Goal: Task Accomplishment & Management: Complete application form

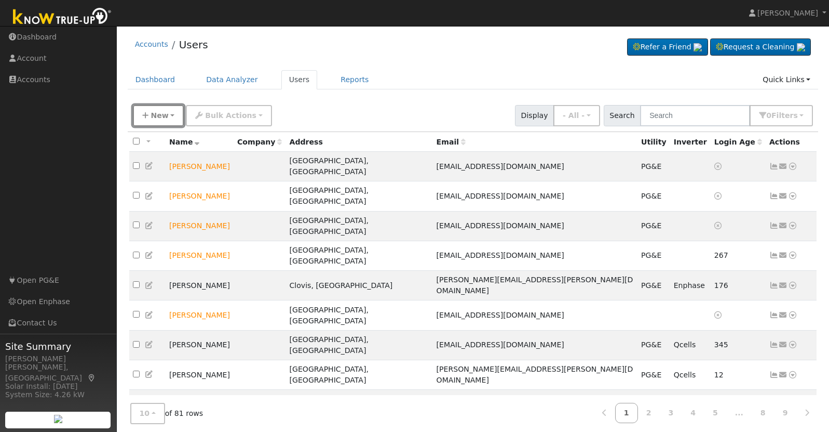
click at [157, 112] on span "New" at bounding box center [160, 115] width 18 height 8
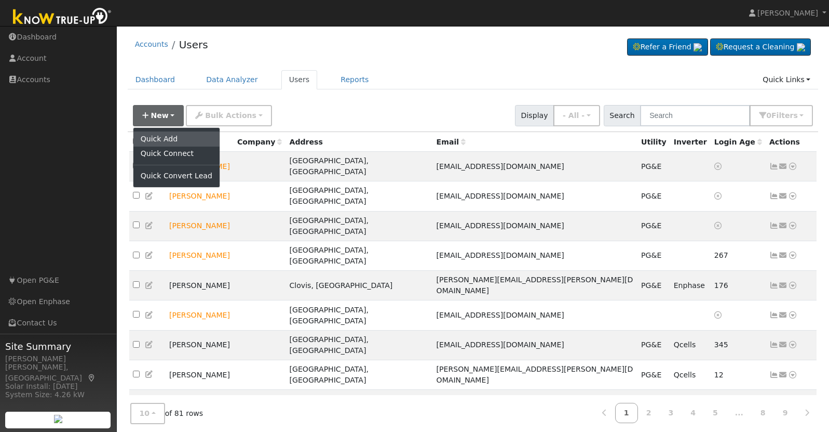
click at [164, 137] on link "Quick Add" at bounding box center [176, 138] width 86 height 15
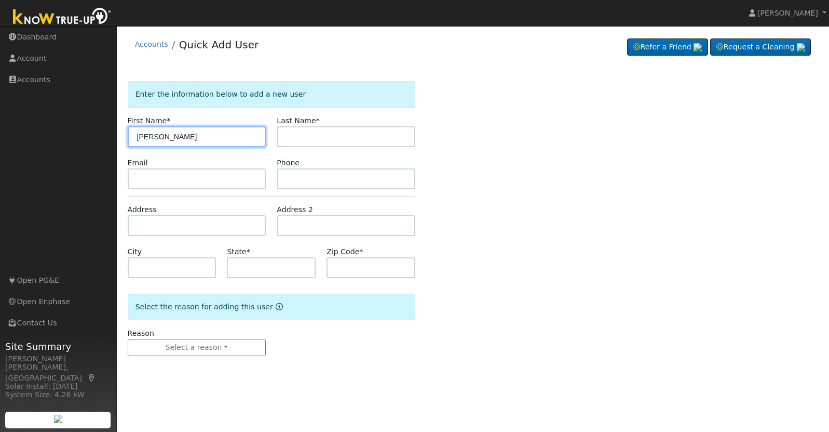
type input "Meredith"
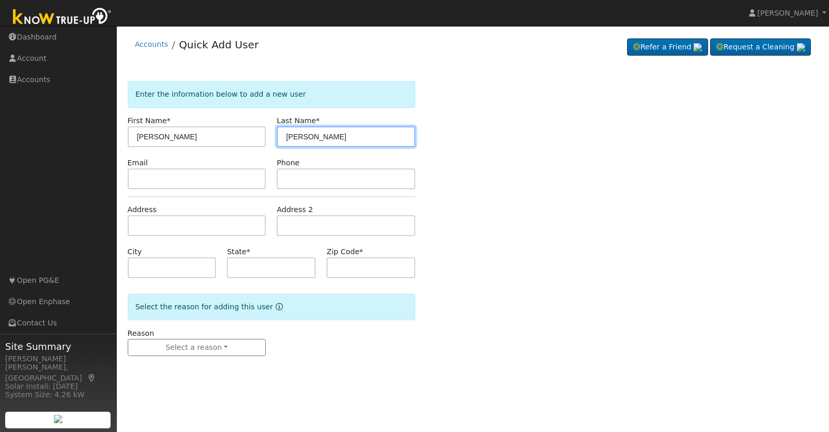
type input "Dean"
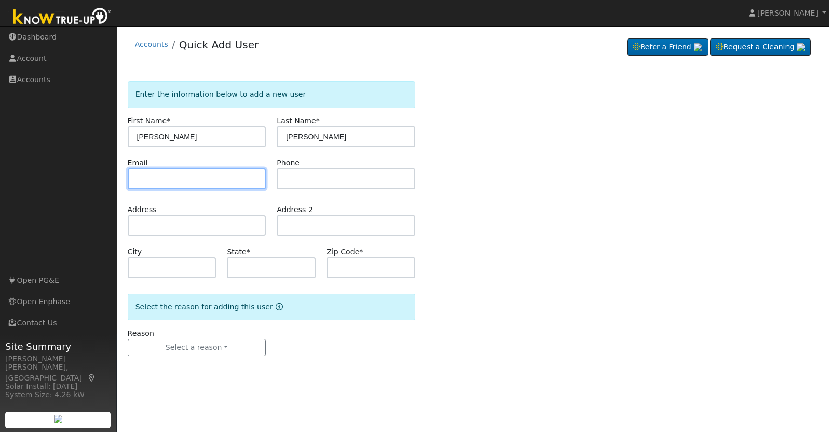
click at [204, 186] on input "text" at bounding box center [197, 178] width 139 height 21
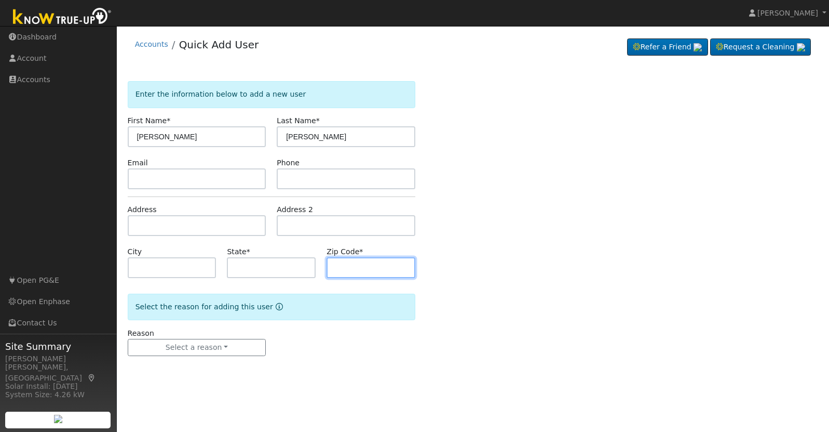
click at [368, 271] on input "text" at bounding box center [371, 267] width 89 height 21
type input "93704"
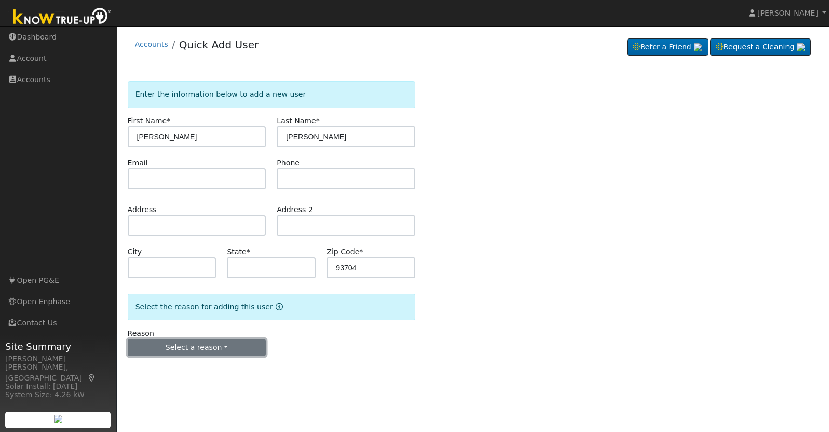
click at [223, 354] on button "Select a reason" at bounding box center [197, 348] width 139 height 18
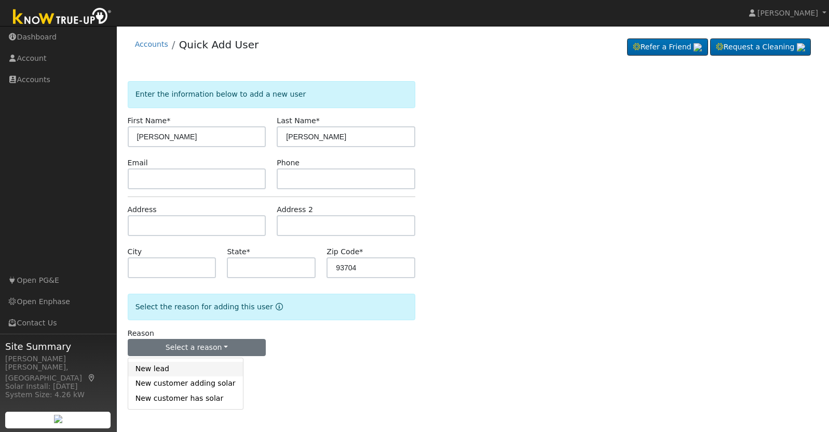
click at [205, 367] on link "New lead" at bounding box center [185, 368] width 115 height 15
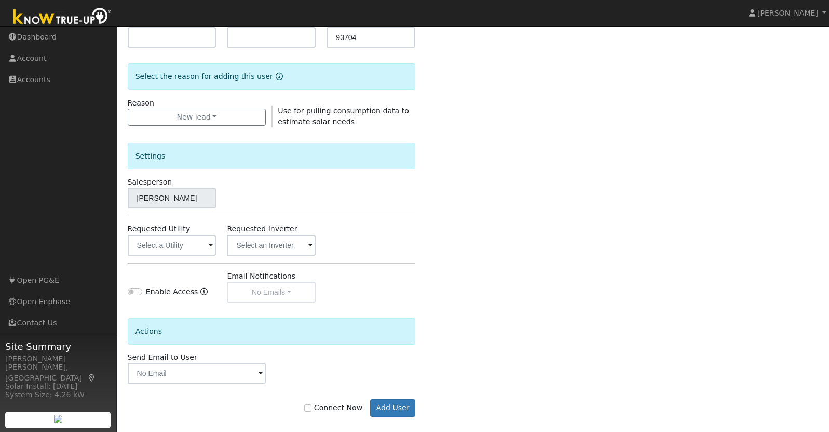
scroll to position [241, 0]
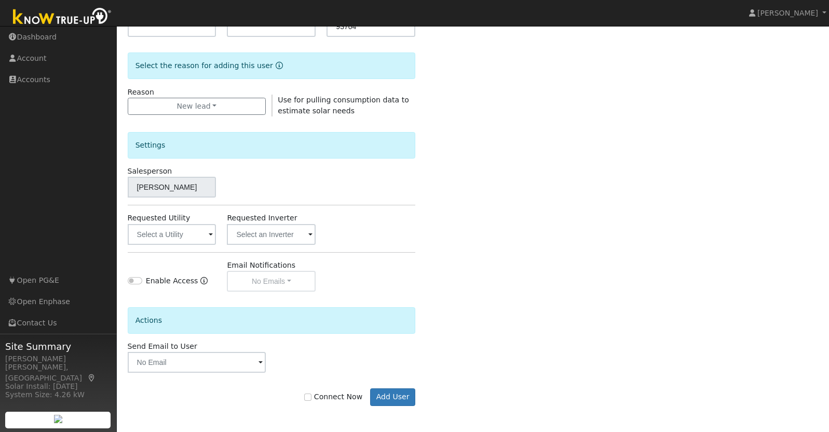
click at [317, 401] on label "Connect Now" at bounding box center [333, 396] width 58 height 11
click at [312, 400] on input "Connect Now" at bounding box center [307, 396] width 7 height 7
checkbox input "true"
click at [382, 395] on button "Add User" at bounding box center [392, 397] width 45 height 18
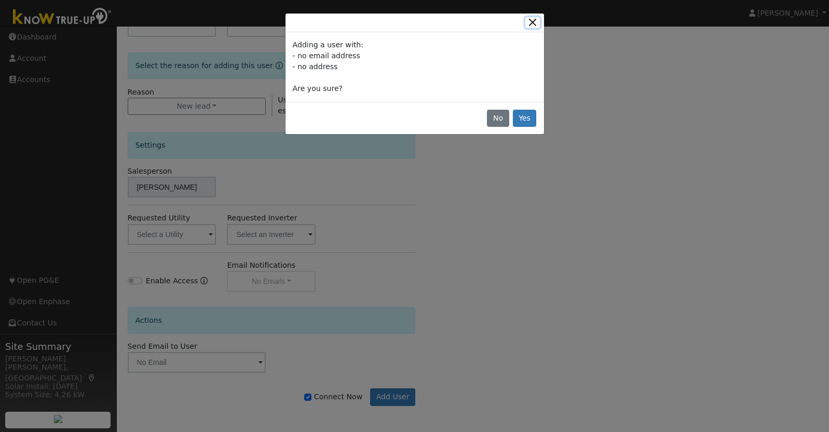
click at [533, 28] on button "Close" at bounding box center [533, 22] width 15 height 11
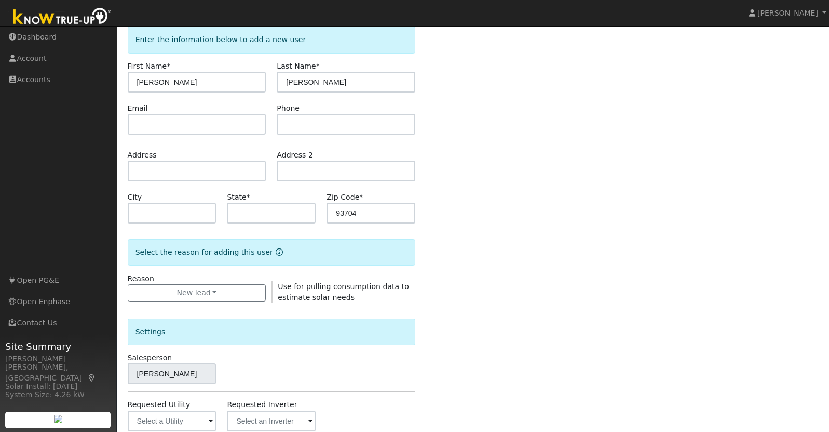
scroll to position [49, 0]
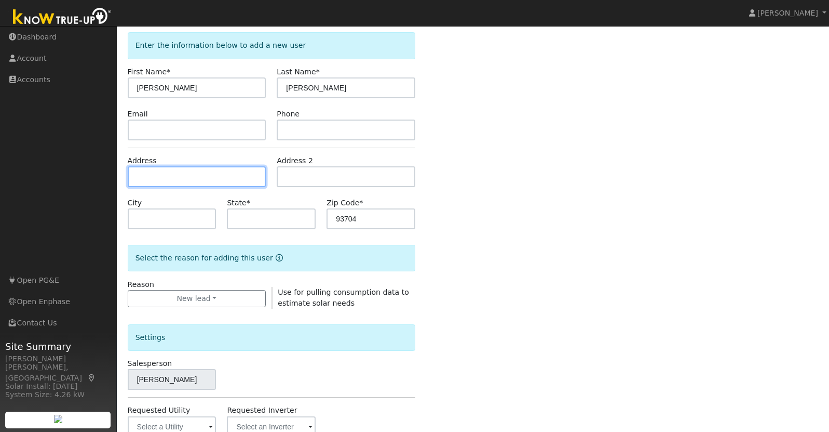
click at [244, 181] on input "text" at bounding box center [197, 176] width 139 height 21
type input "598 West Barstow Avenue"
type input "Fresno"
type input "CA"
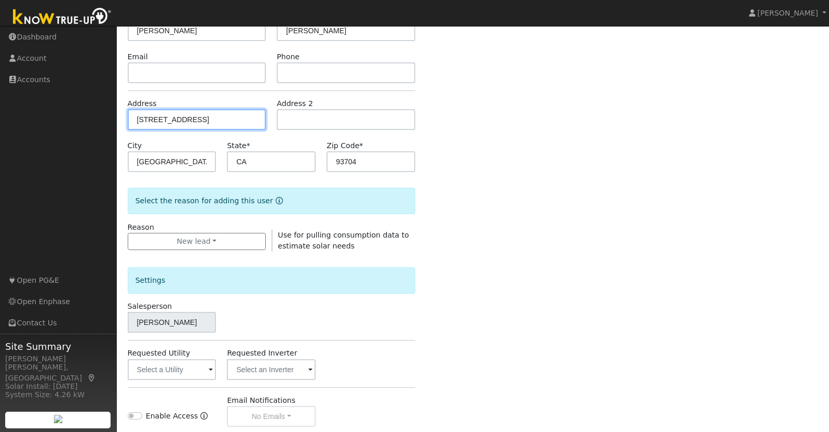
scroll to position [241, 0]
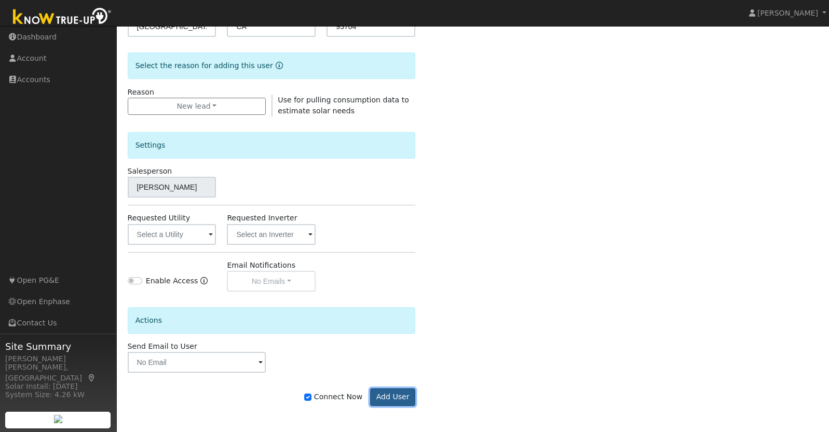
click at [401, 402] on button "Add User" at bounding box center [392, 397] width 45 height 18
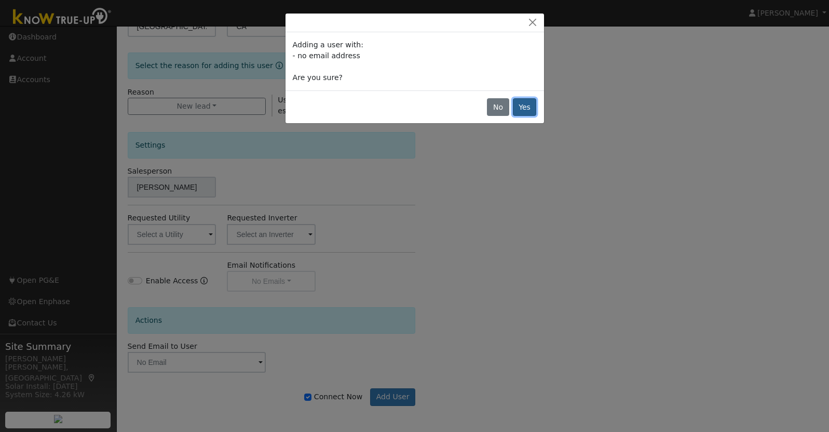
click at [527, 108] on button "Yes" at bounding box center [525, 107] width 24 height 18
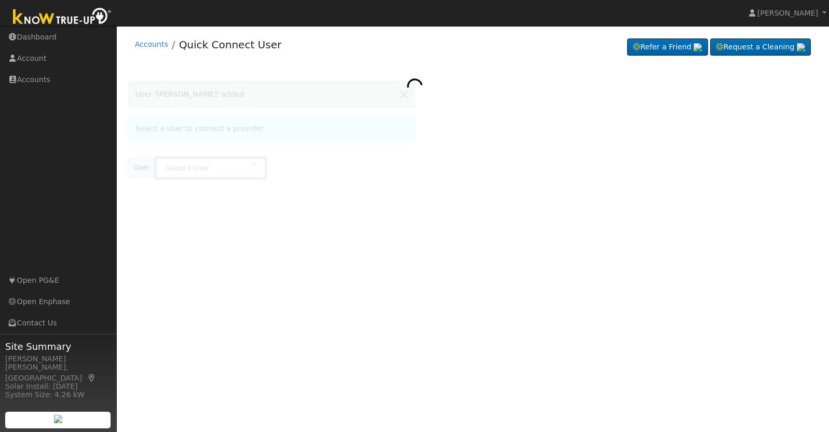
type input "Meredith Dean"
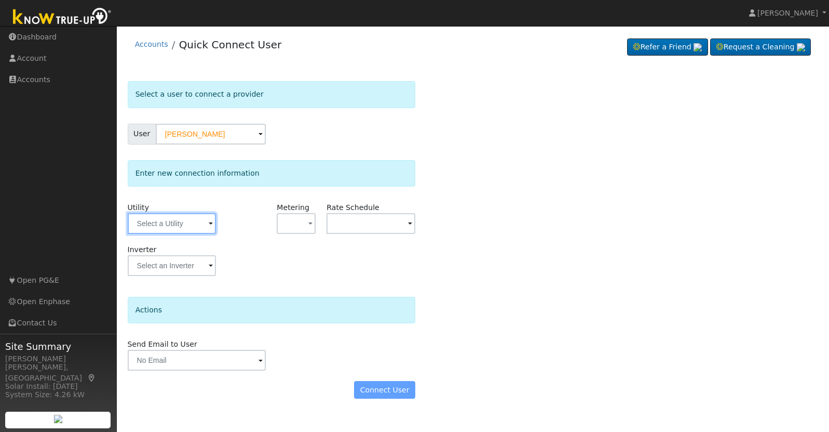
click at [201, 223] on input "text" at bounding box center [172, 223] width 89 height 21
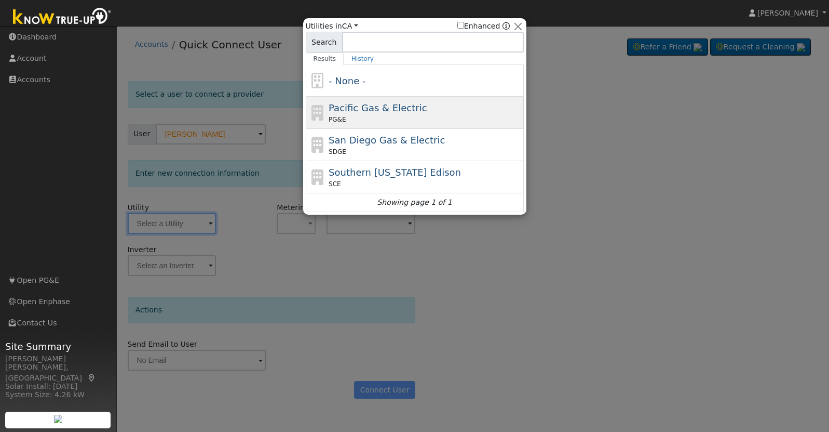
click at [361, 114] on div "Pacific Gas & Electric PG&E" at bounding box center [425, 112] width 193 height 23
type input "PG&E"
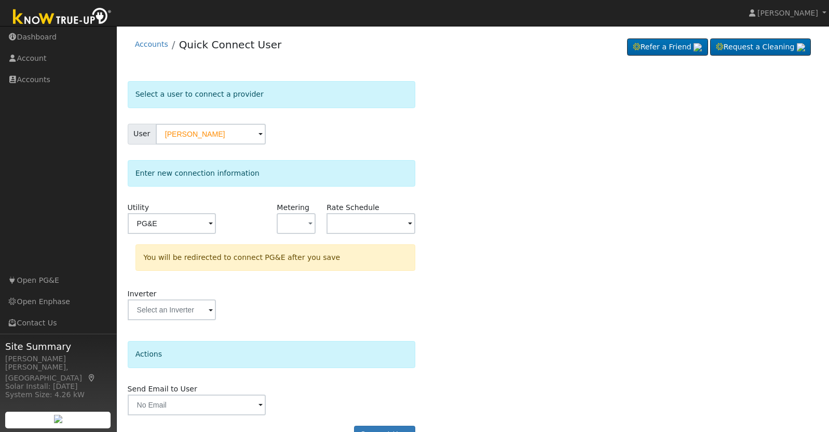
scroll to position [26, 0]
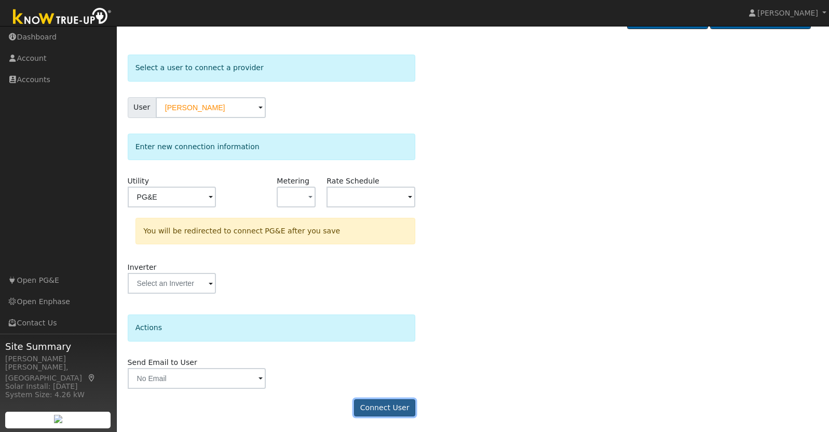
click at [404, 404] on button "Connect User" at bounding box center [384, 408] width 61 height 18
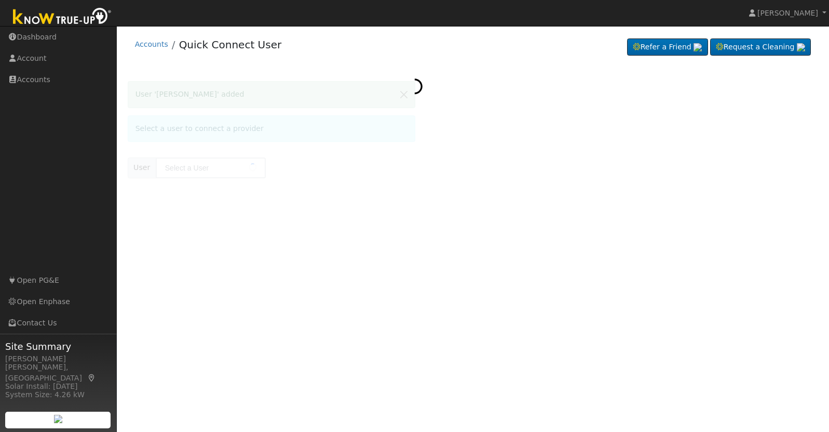
type input "[PERSON_NAME]"
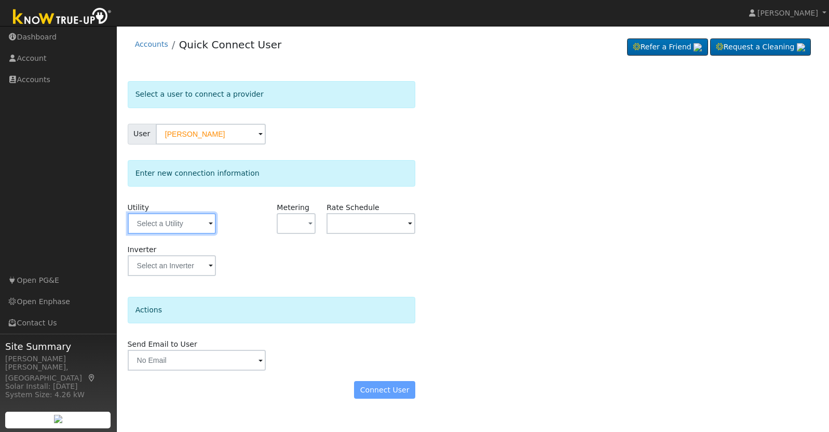
click at [198, 224] on input "text" at bounding box center [172, 223] width 89 height 21
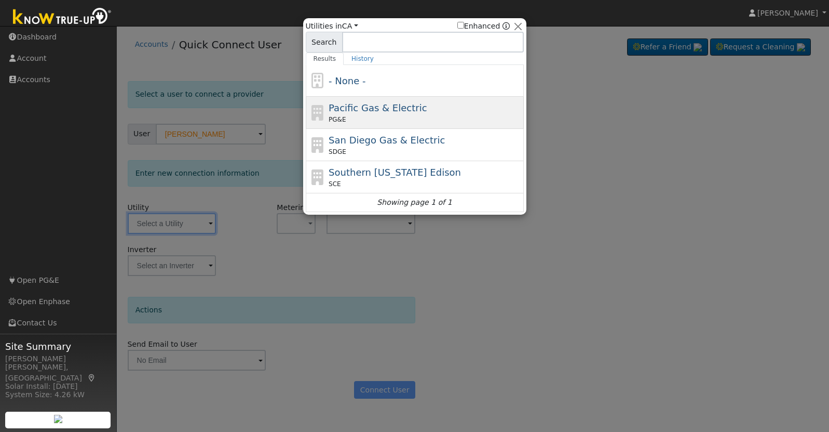
click at [391, 119] on div "PG&E" at bounding box center [425, 119] width 193 height 9
type input "PG&E"
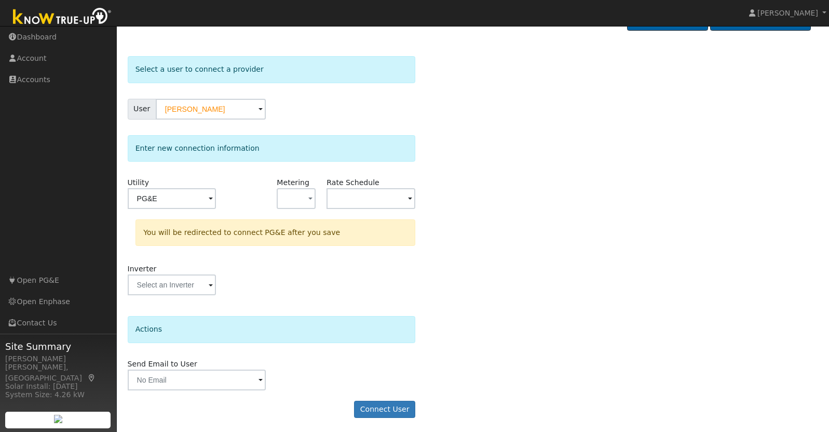
scroll to position [26, 0]
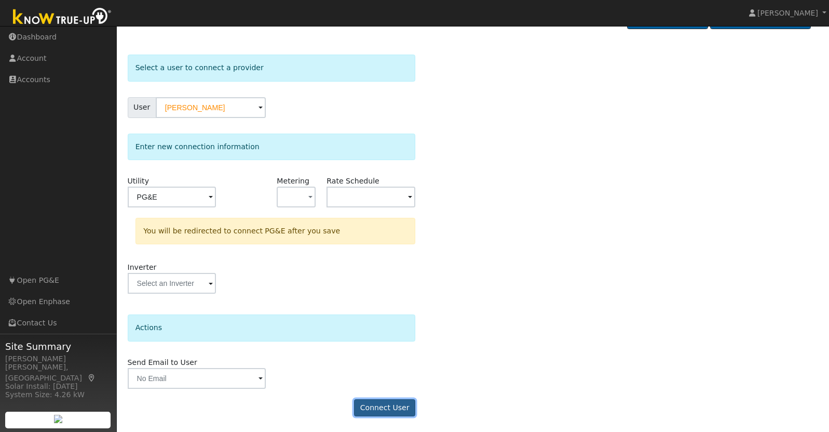
click at [401, 408] on button "Connect User" at bounding box center [384, 408] width 61 height 18
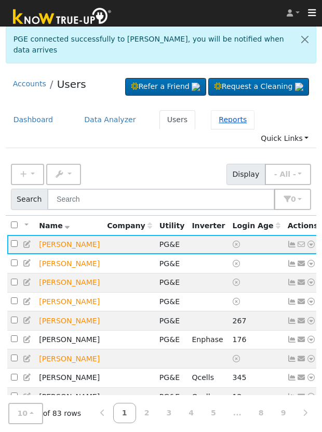
click at [218, 115] on link "Reports" at bounding box center [233, 119] width 44 height 19
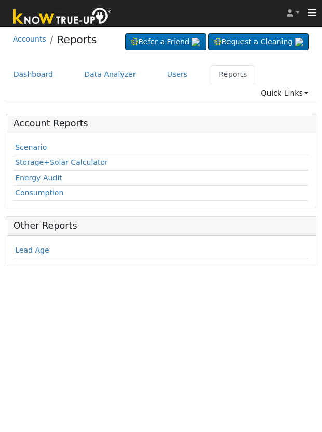
click at [28, 140] on td "Scenario" at bounding box center [162, 147] width 296 height 15
click at [31, 143] on link "Scenario" at bounding box center [31, 147] width 32 height 8
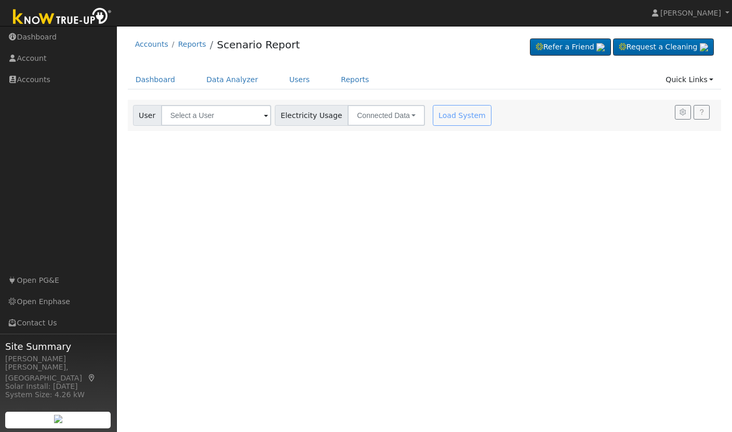
click at [321, 149] on div "User Profile First name Last name Email Email Notifications No Emails No Emails…" at bounding box center [424, 229] width 615 height 406
click at [321, 117] on div "Load System" at bounding box center [463, 115] width 65 height 21
click at [321, 84] on ul "Dashboard Data Analyzer Users Reports Quick Links Quick Add Quick Connect Run a…" at bounding box center [425, 79] width 594 height 19
click at [321, 117] on div "Load System" at bounding box center [463, 115] width 65 height 21
click at [321, 120] on div "Load System" at bounding box center [463, 115] width 65 height 21
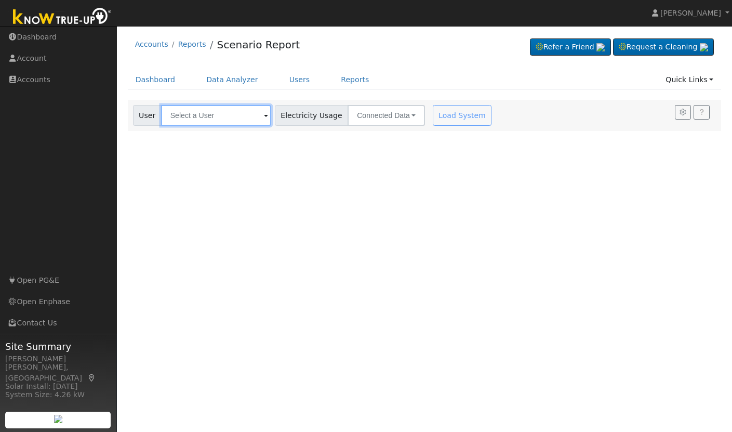
click at [248, 110] on input "text" at bounding box center [216, 115] width 110 height 21
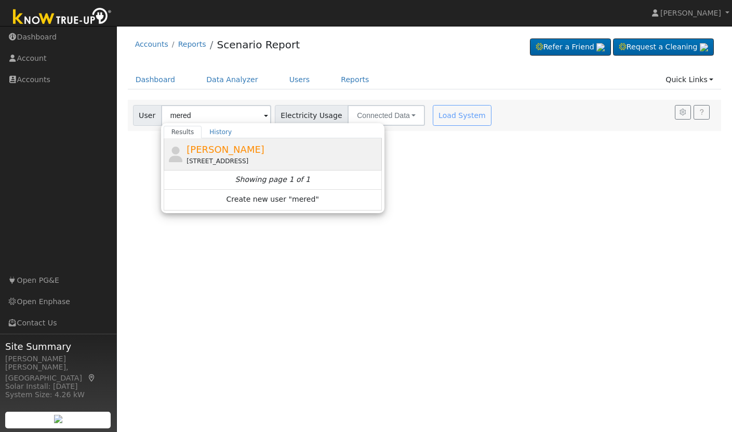
click at [224, 151] on span "[PERSON_NAME]" at bounding box center [225, 149] width 78 height 11
type input "[PERSON_NAME]"
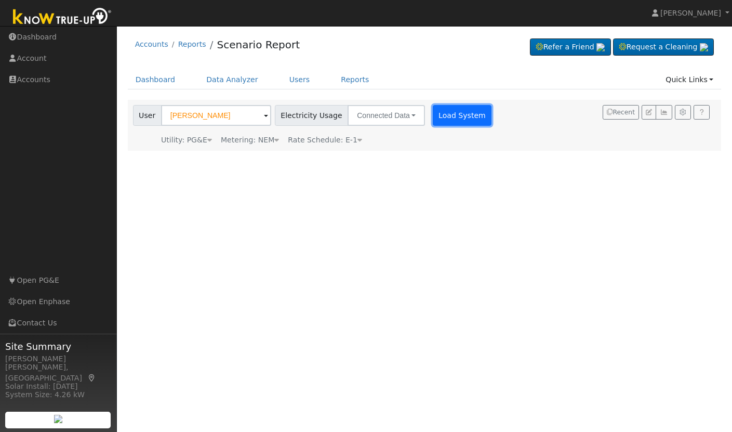
click at [321, 112] on button "Load System" at bounding box center [462, 115] width 59 height 21
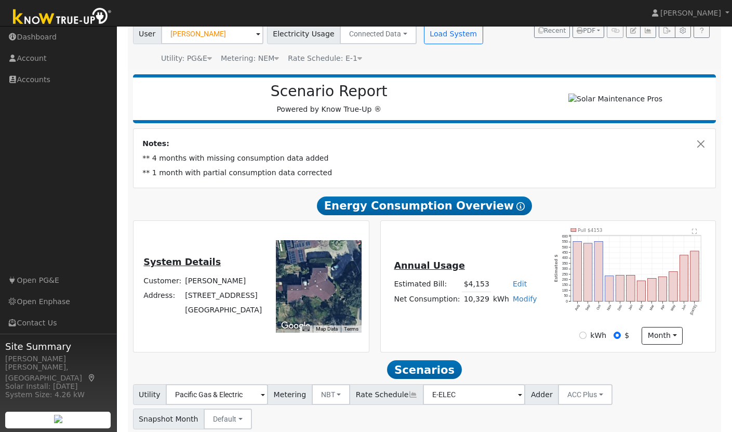
scroll to position [83, 0]
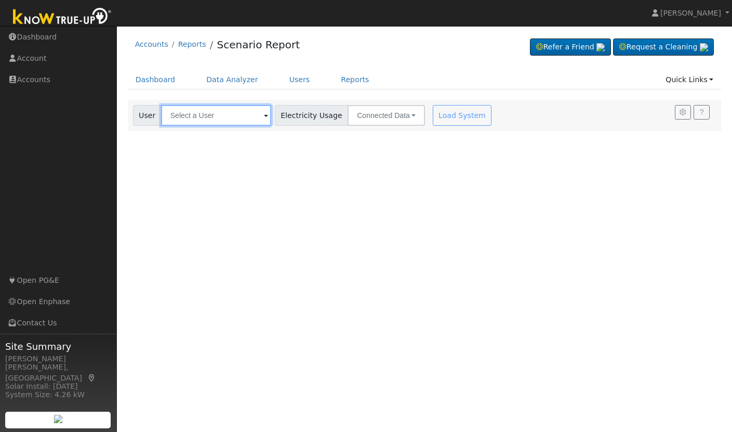
click at [214, 113] on input "text" at bounding box center [216, 115] width 110 height 21
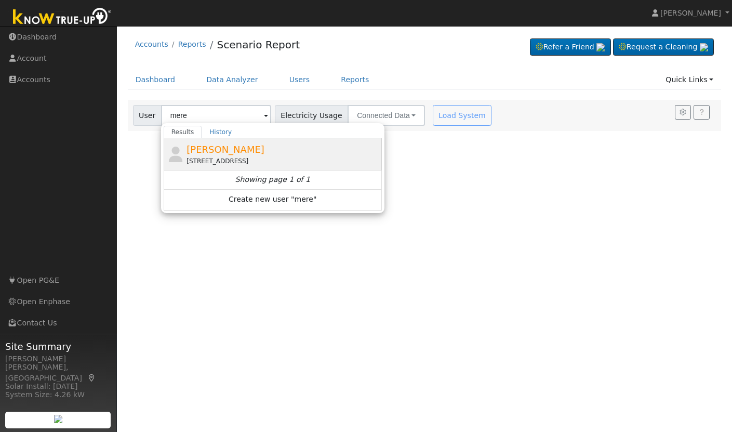
click at [223, 150] on span "[PERSON_NAME]" at bounding box center [225, 149] width 78 height 11
type input "[PERSON_NAME]"
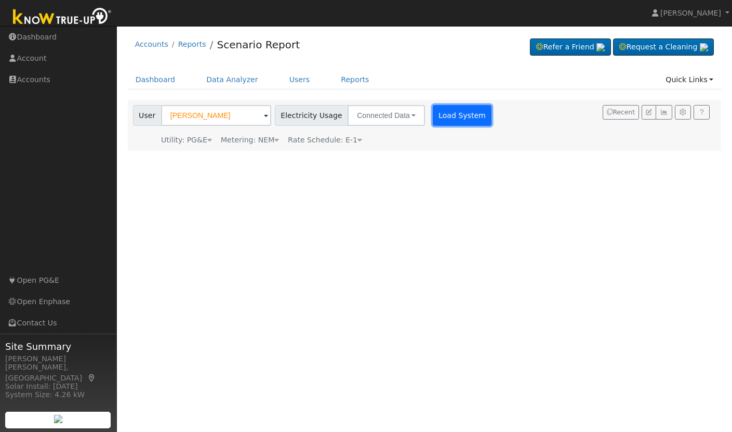
click at [445, 115] on button "Load System" at bounding box center [462, 115] width 59 height 21
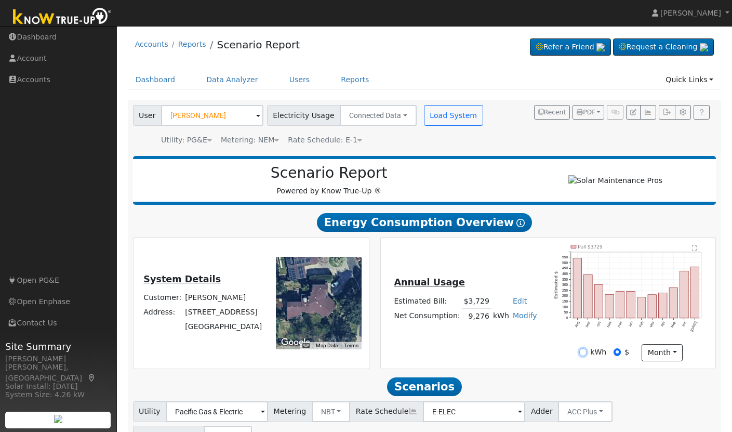
click at [586, 355] on input "kWh" at bounding box center [582, 351] width 7 height 7
radio input "true"
click at [457, 112] on button "Load System" at bounding box center [453, 115] width 59 height 21
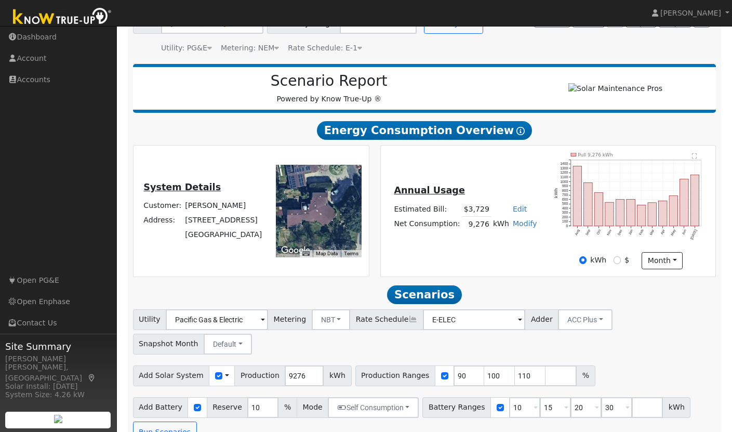
scroll to position [92, 0]
click at [618, 262] on input "$" at bounding box center [616, 259] width 7 height 7
radio input "true"
click at [583, 263] on input "kWh" at bounding box center [582, 259] width 7 height 7
radio input "true"
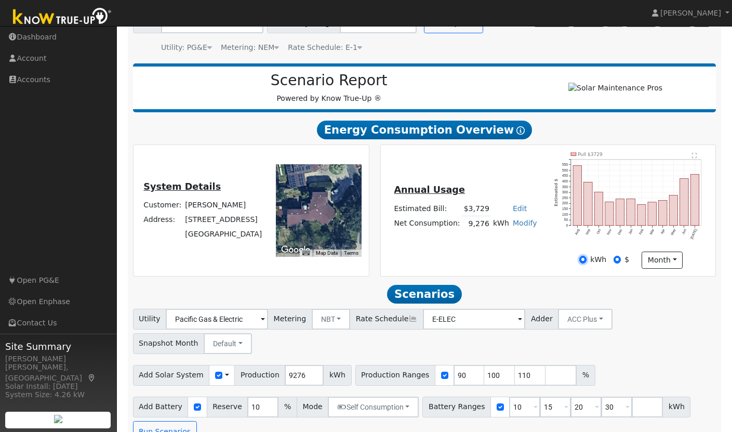
radio input "false"
click at [516, 135] on icon at bounding box center [520, 130] width 8 height 8
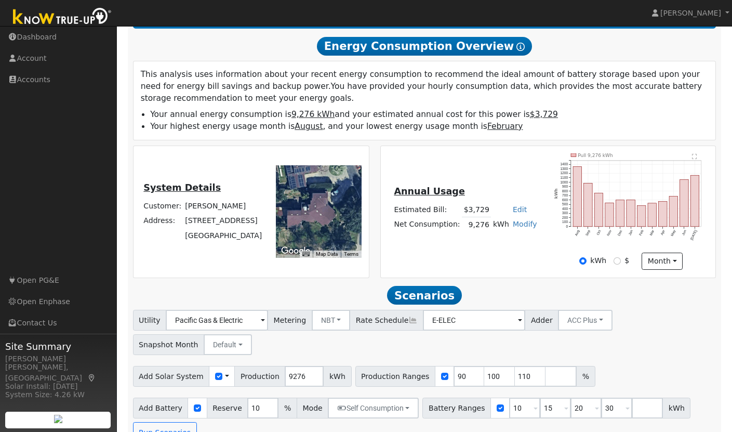
scroll to position [178, 0]
